Goal: Transaction & Acquisition: Book appointment/travel/reservation

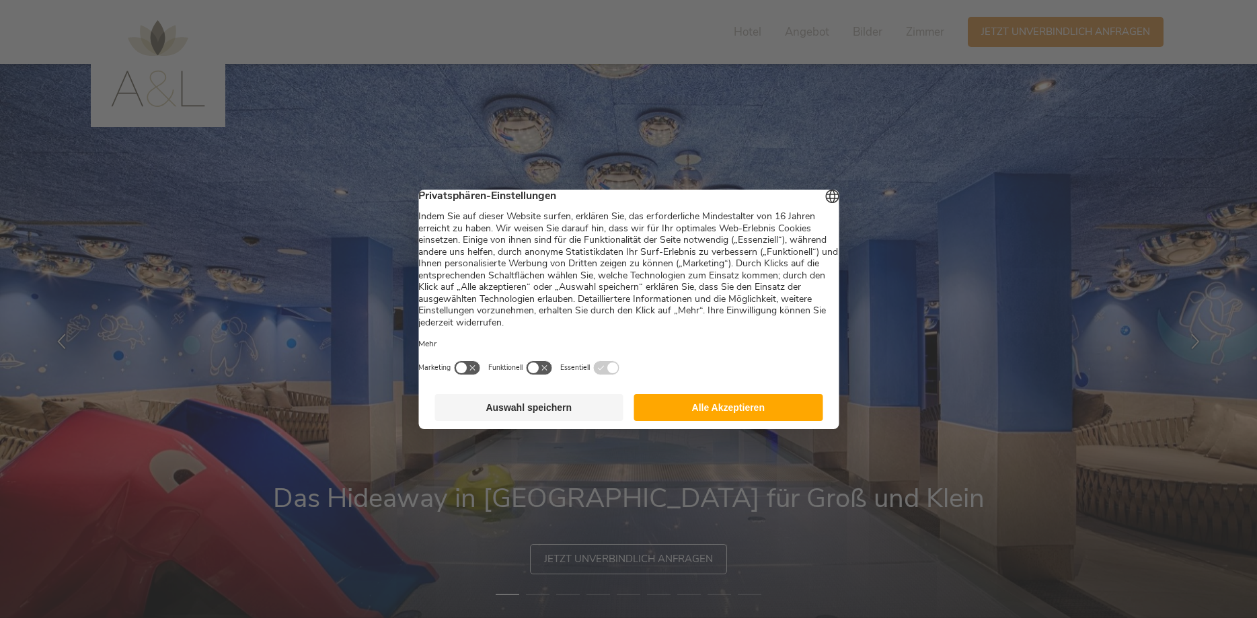
click at [763, 413] on button "Alle Akzeptieren" at bounding box center [728, 407] width 189 height 27
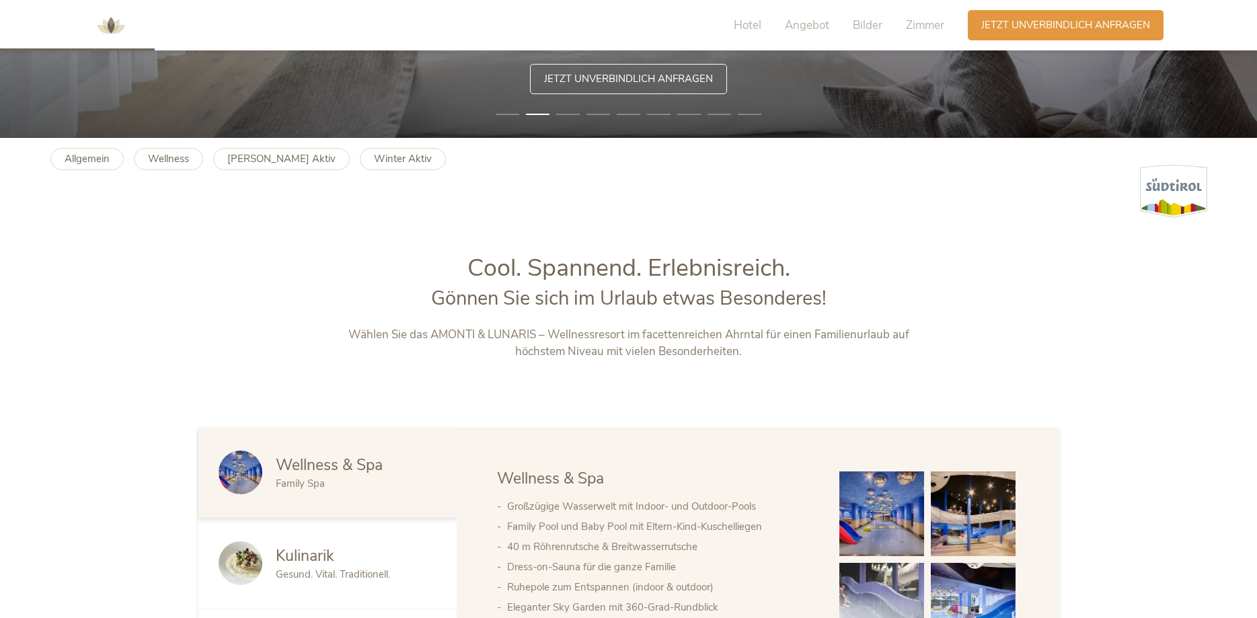
scroll to position [686, 0]
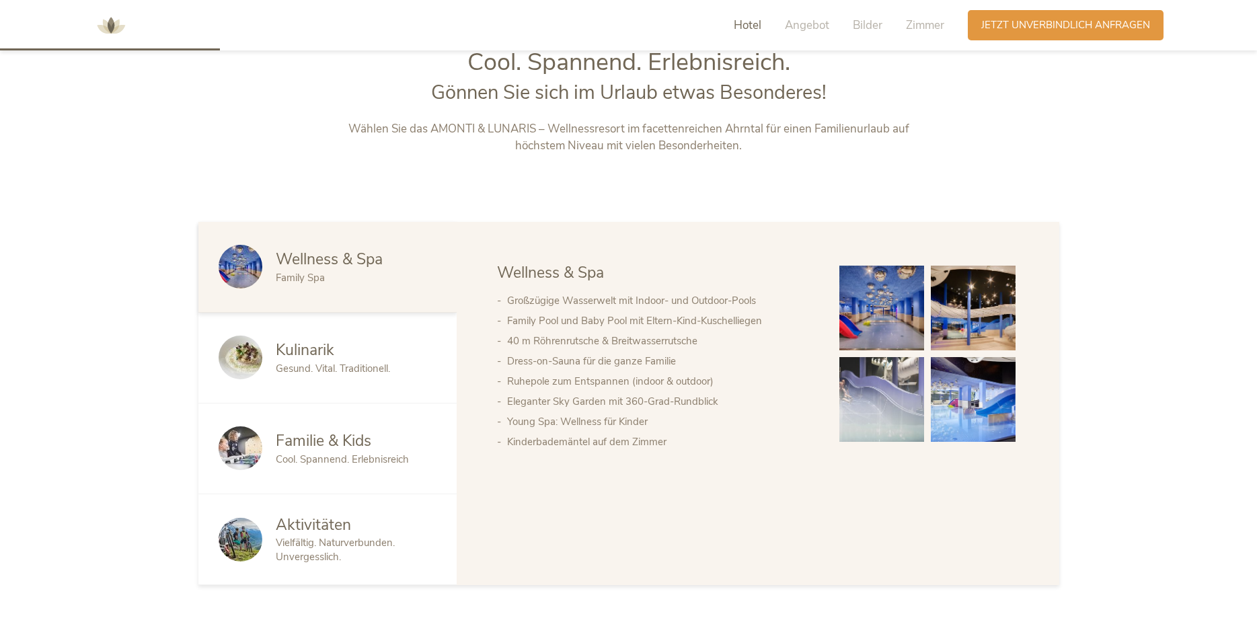
click at [311, 448] on span "Familie & Kids" at bounding box center [323, 440] width 95 height 21
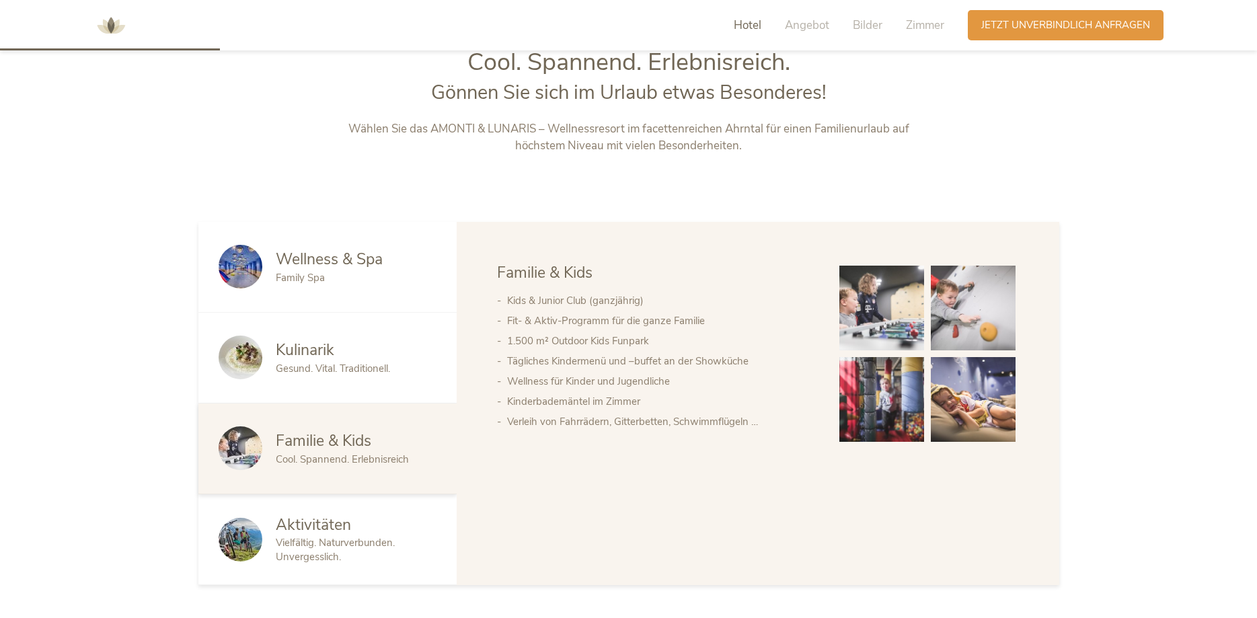
click at [874, 342] on img at bounding box center [881, 308] width 85 height 85
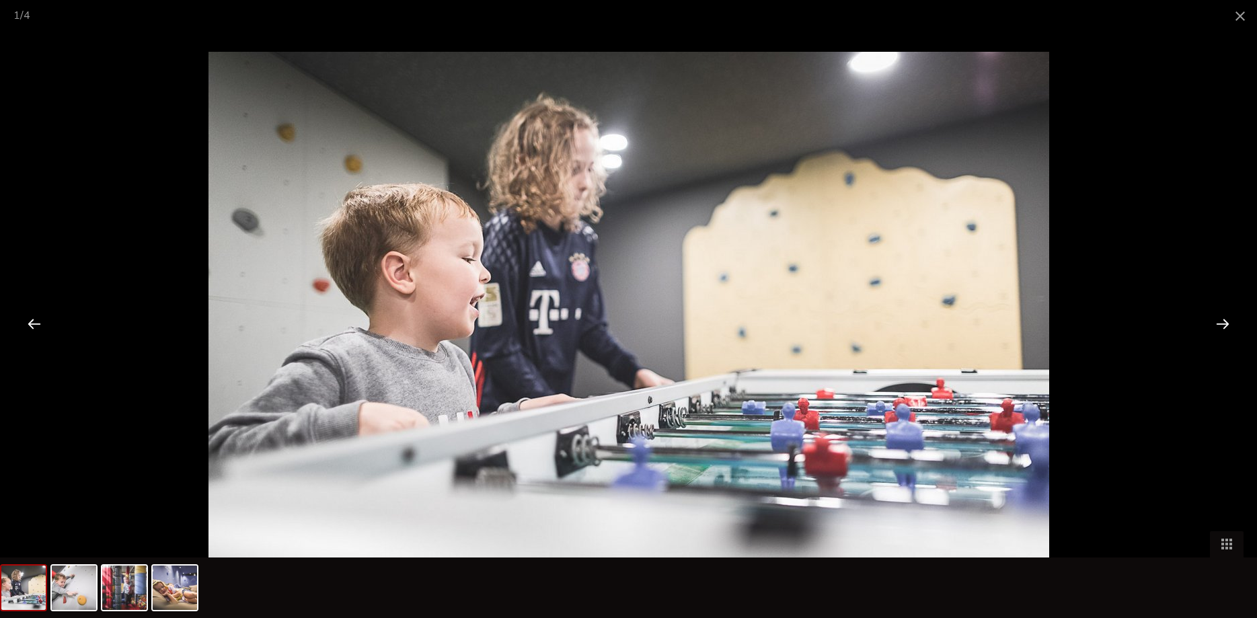
click at [1216, 323] on div at bounding box center [1222, 324] width 42 height 42
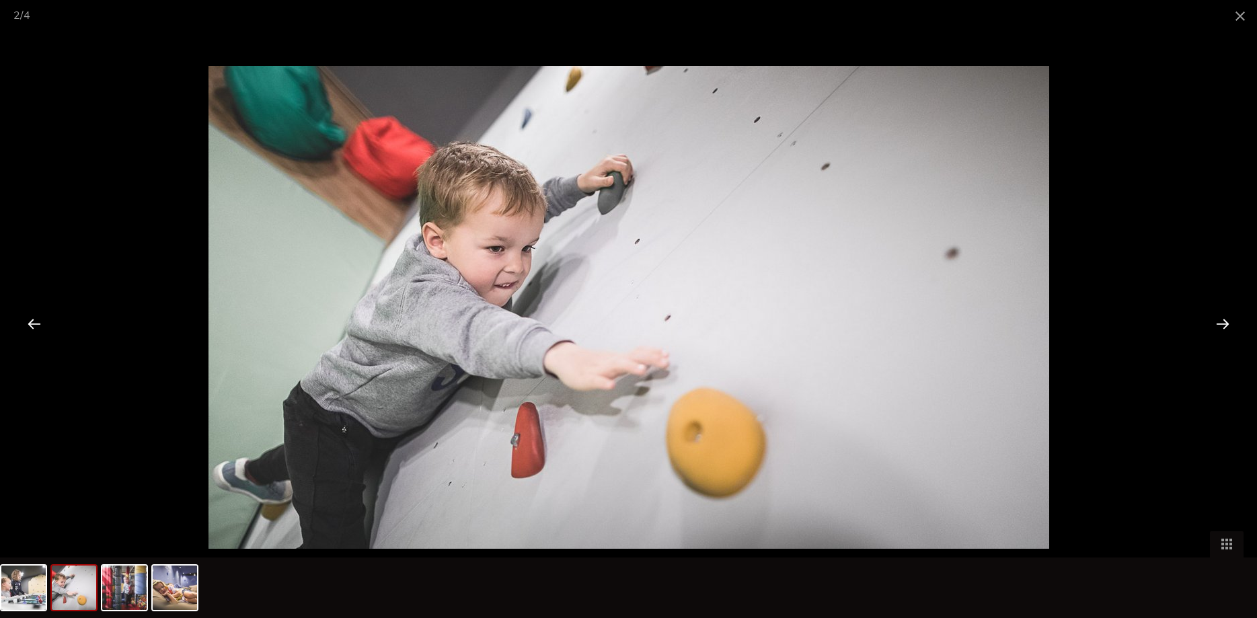
click at [1216, 323] on div at bounding box center [1222, 324] width 42 height 42
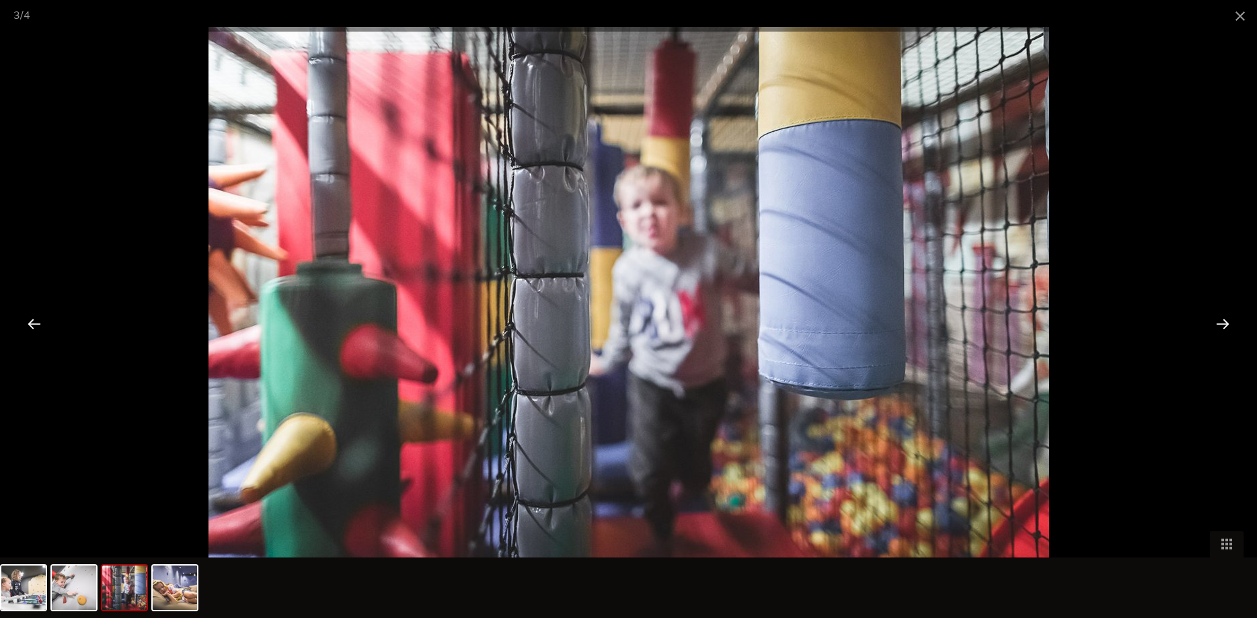
click at [1214, 319] on div at bounding box center [1222, 324] width 42 height 42
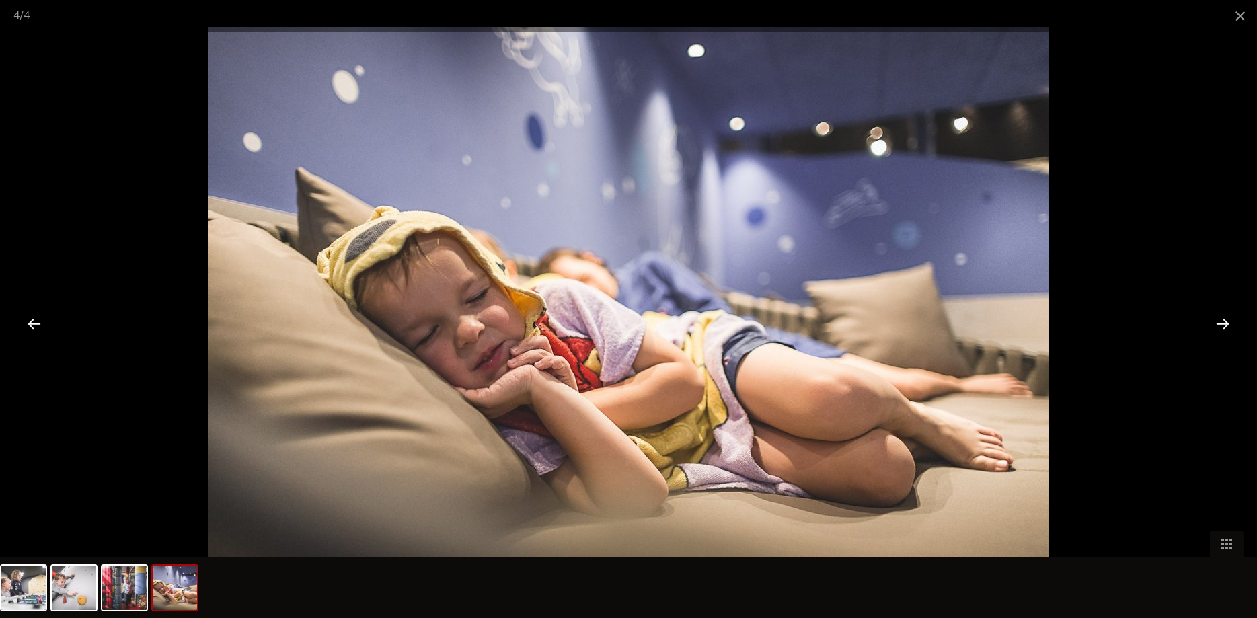
click at [1220, 325] on div at bounding box center [1222, 324] width 42 height 42
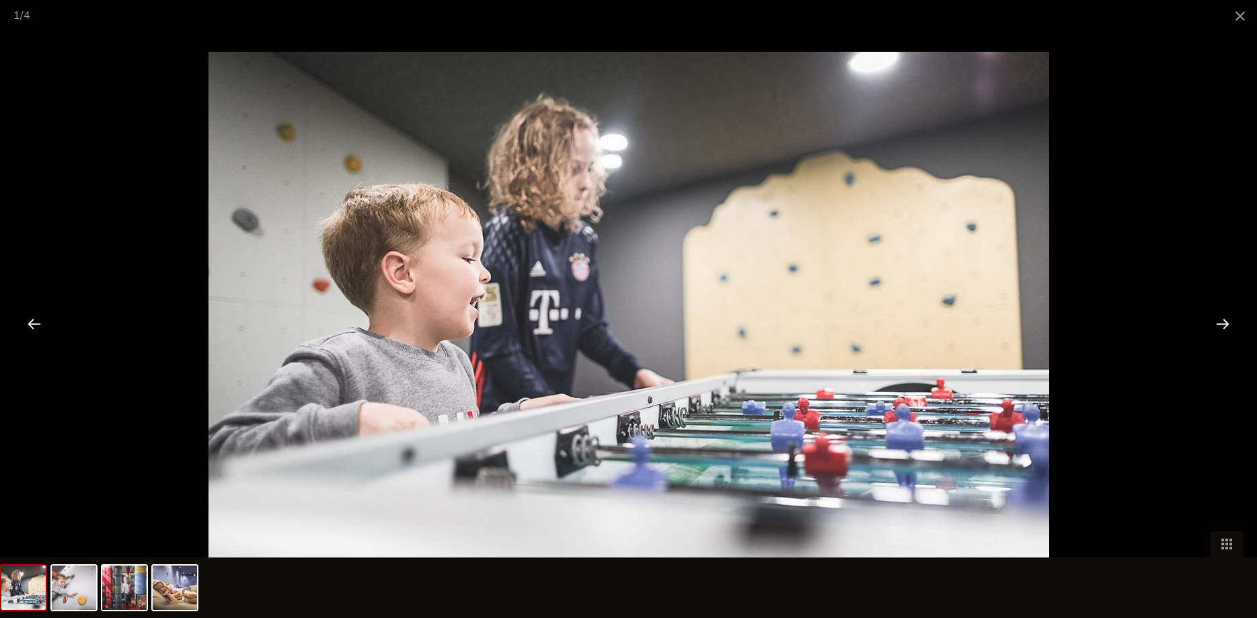
click at [1220, 325] on div at bounding box center [1222, 324] width 42 height 42
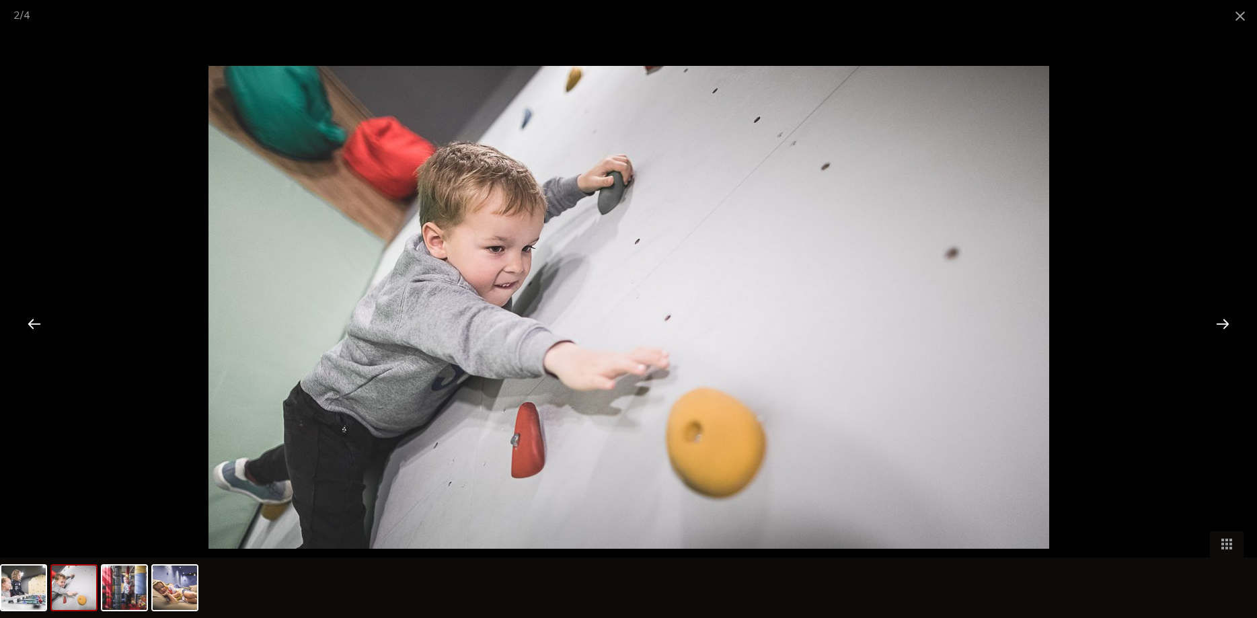
click at [1221, 325] on div at bounding box center [1222, 324] width 42 height 42
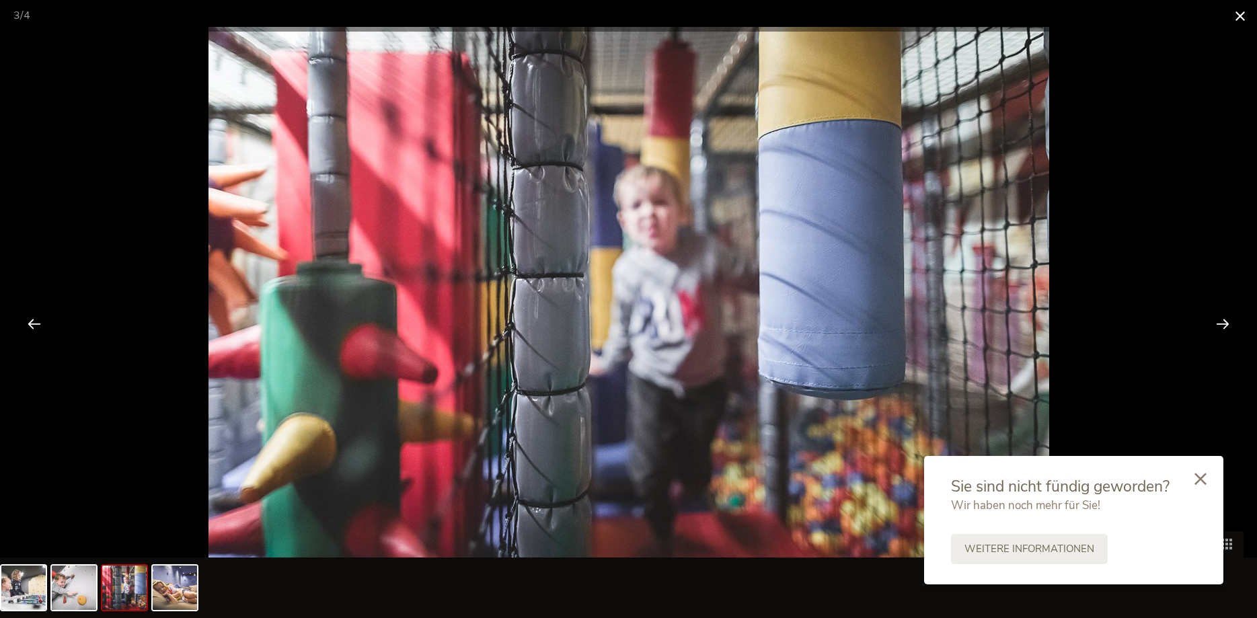
click at [1238, 19] on span at bounding box center [1240, 16] width 34 height 32
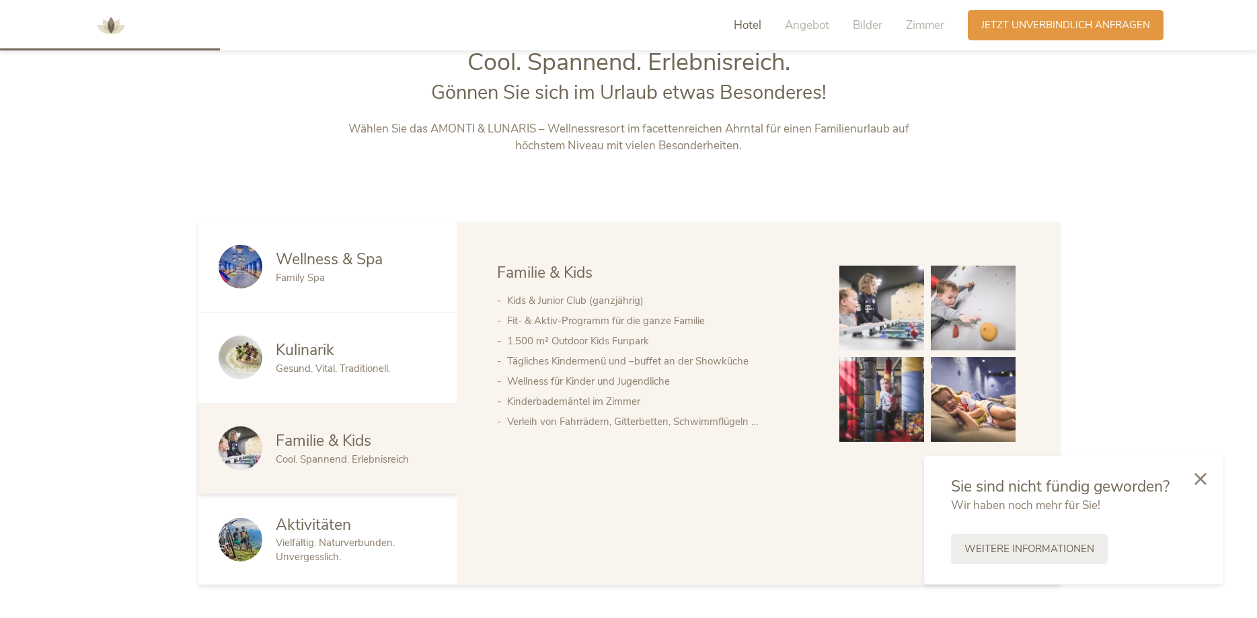
click at [312, 533] on span "Aktivitäten" at bounding box center [313, 524] width 75 height 21
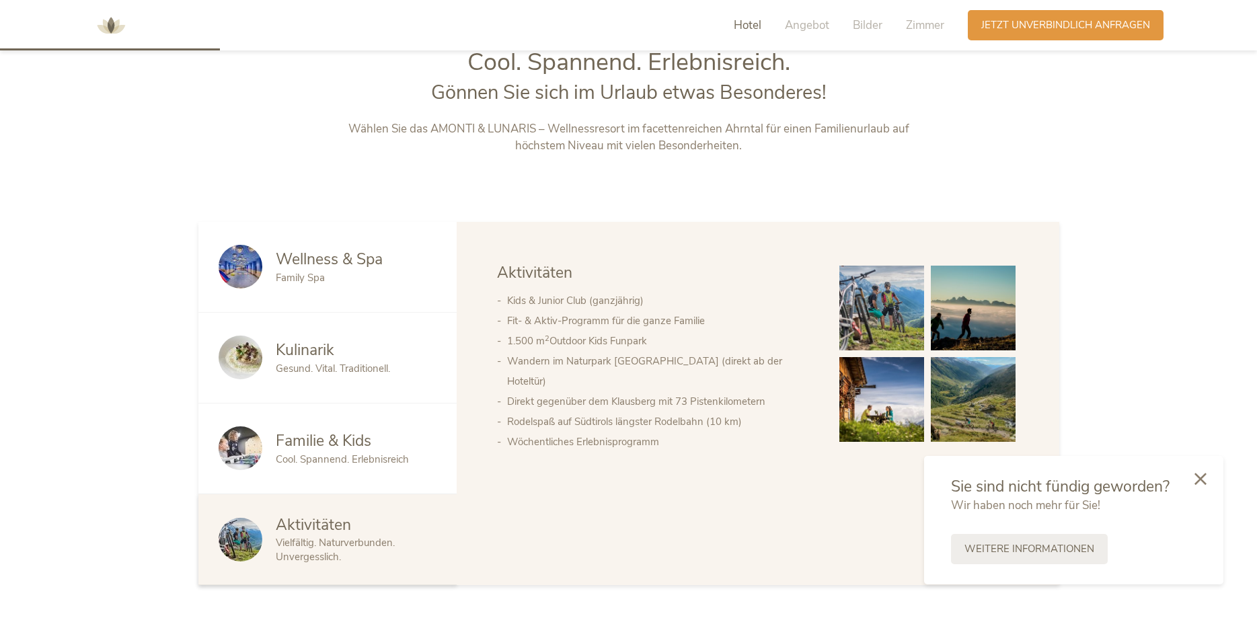
click at [957, 325] on img at bounding box center [973, 308] width 85 height 85
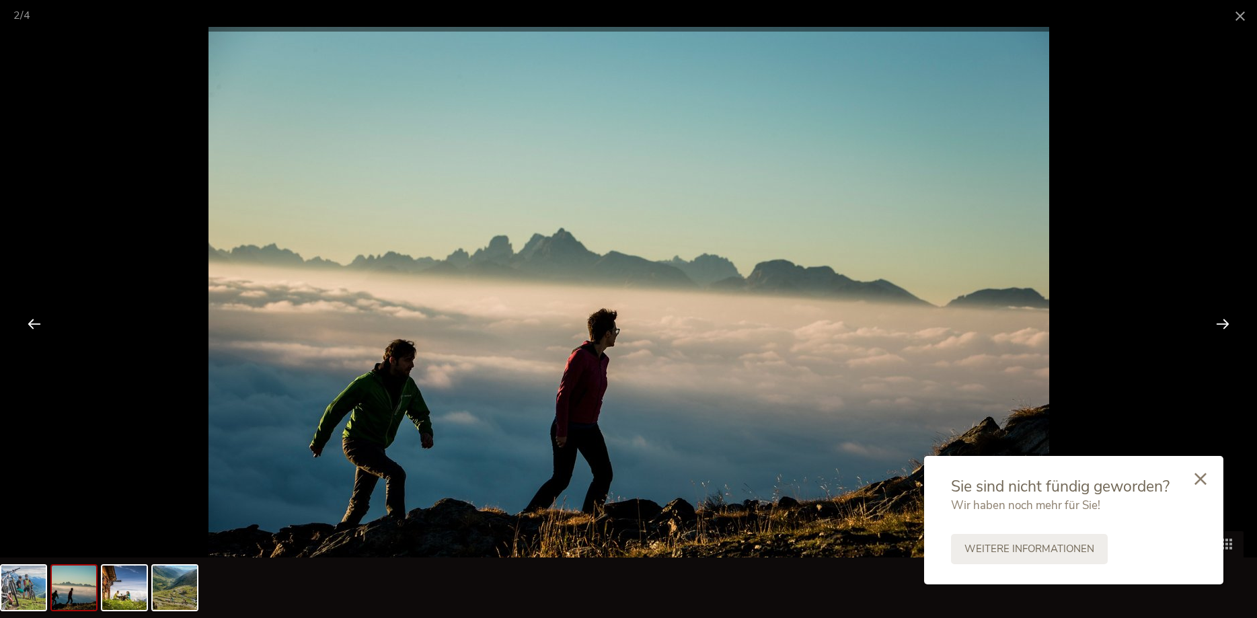
click at [1197, 481] on icon at bounding box center [1200, 479] width 12 height 12
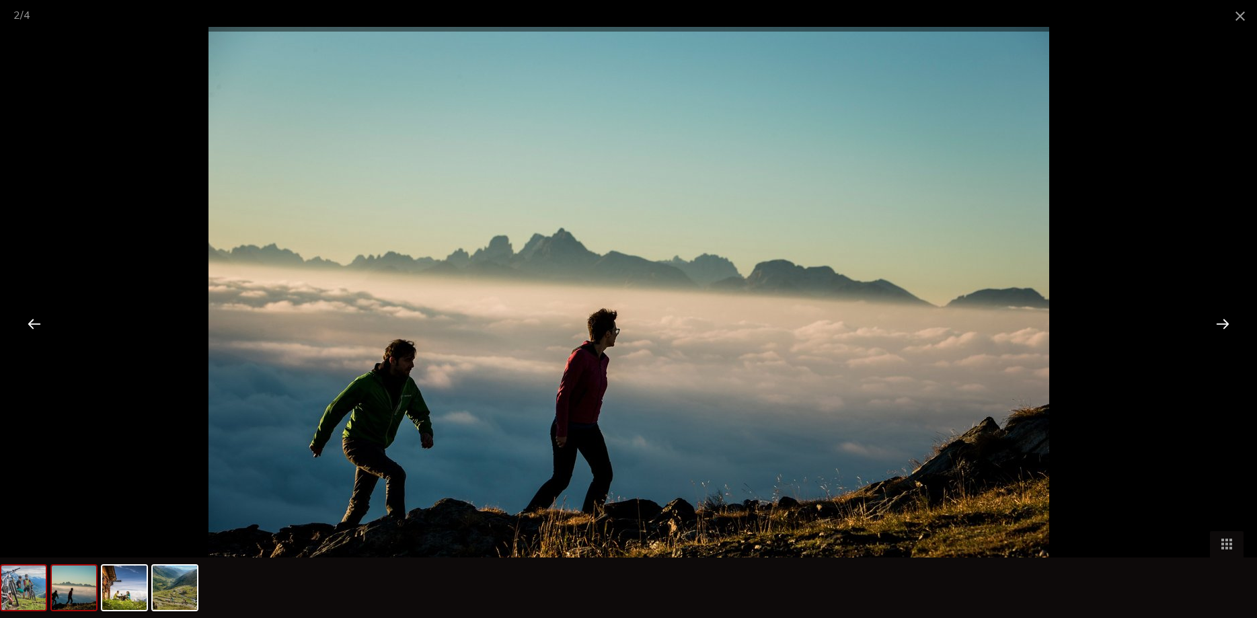
click at [23, 594] on img at bounding box center [23, 587] width 44 height 44
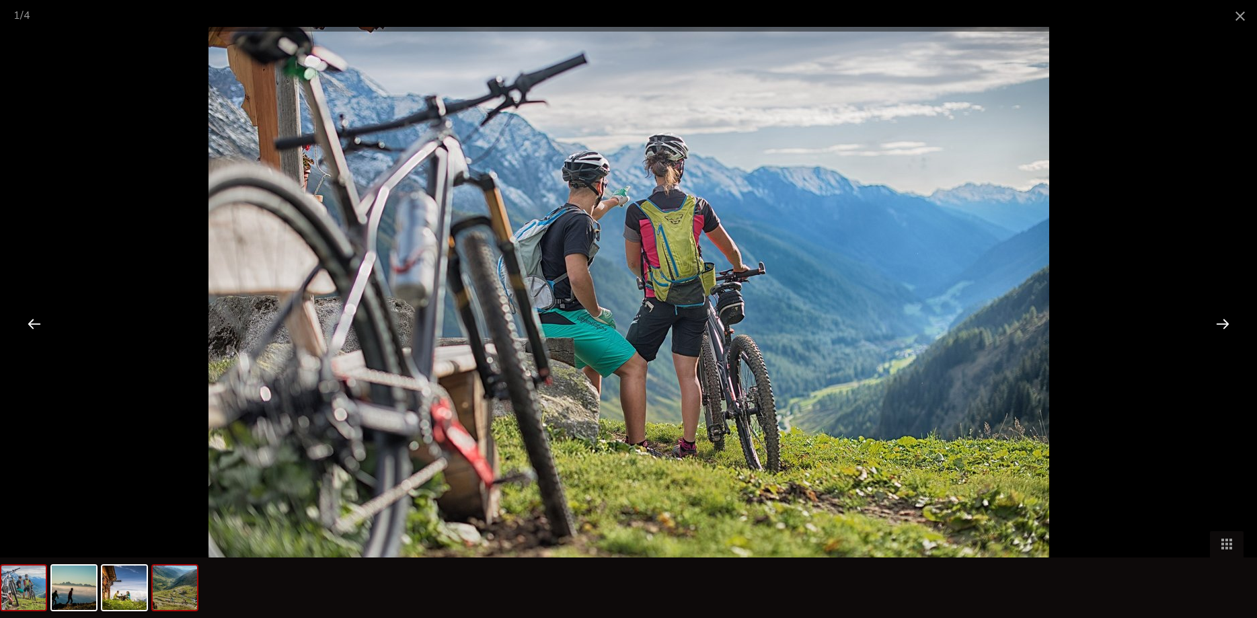
click at [170, 598] on img at bounding box center [175, 587] width 44 height 44
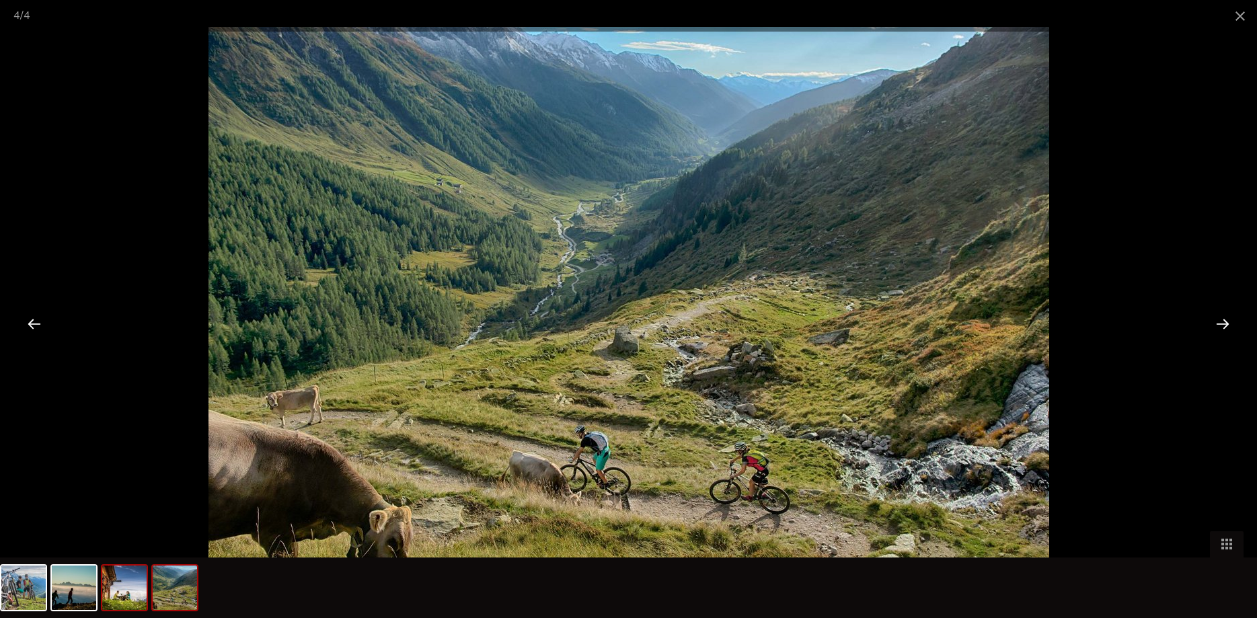
click at [115, 594] on img at bounding box center [124, 587] width 44 height 44
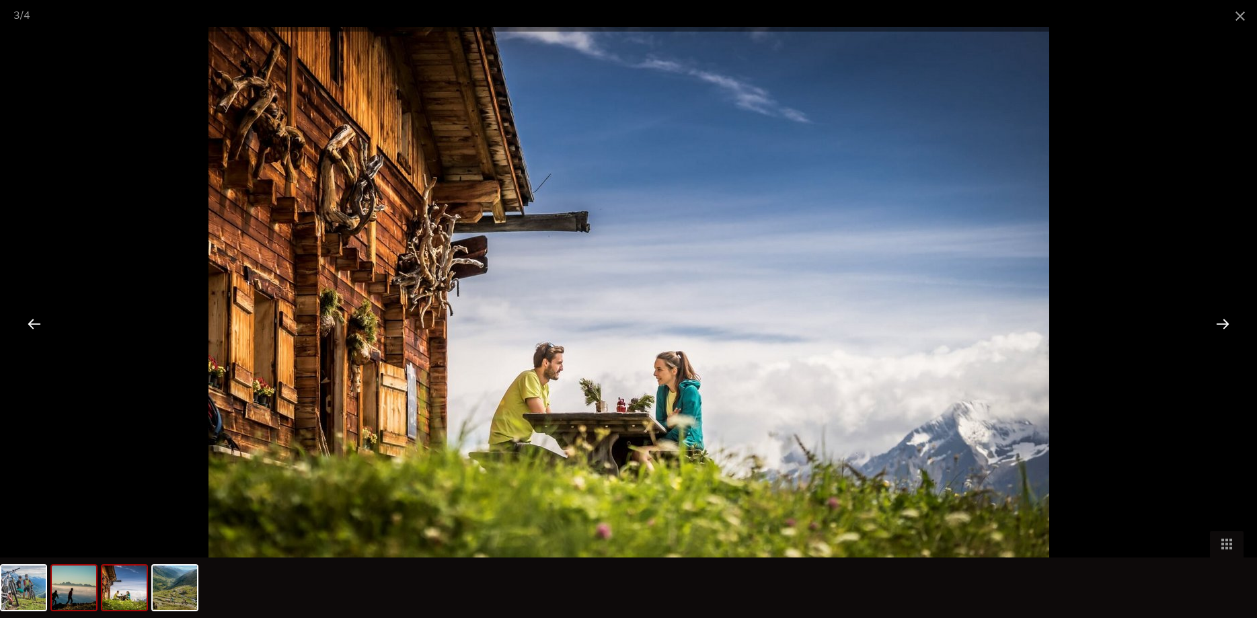
click at [91, 594] on img at bounding box center [74, 587] width 44 height 44
